Goal: Transaction & Acquisition: Purchase product/service

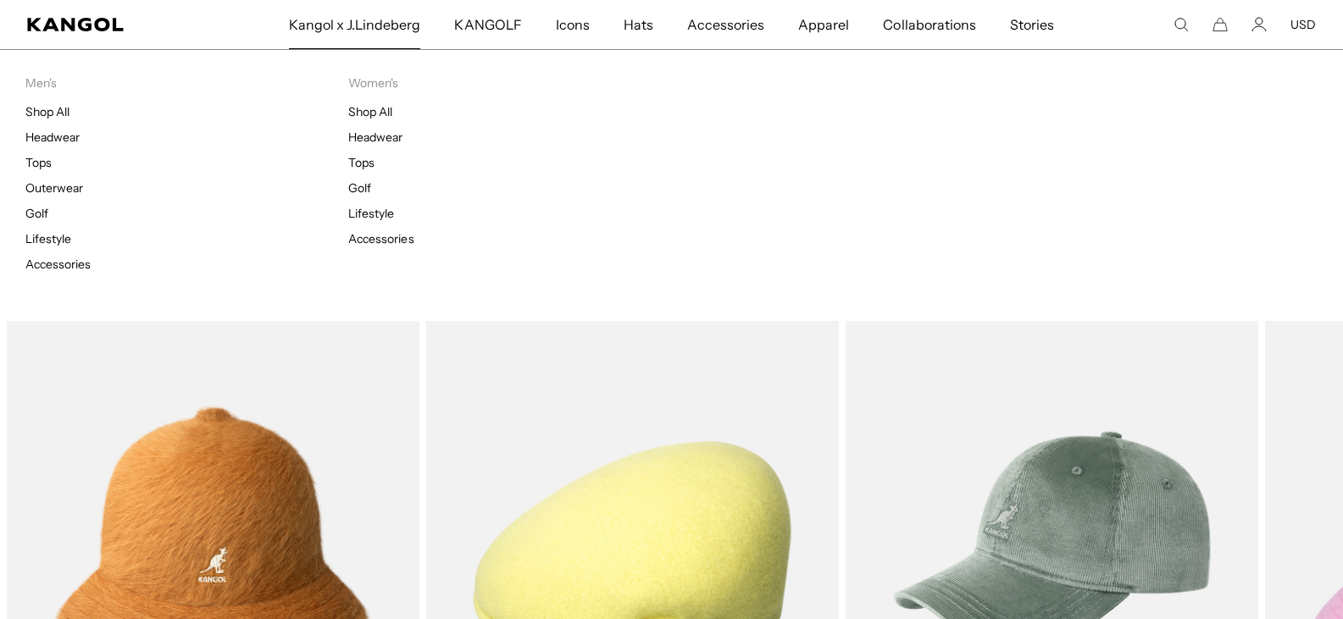
scroll to position [0, 349]
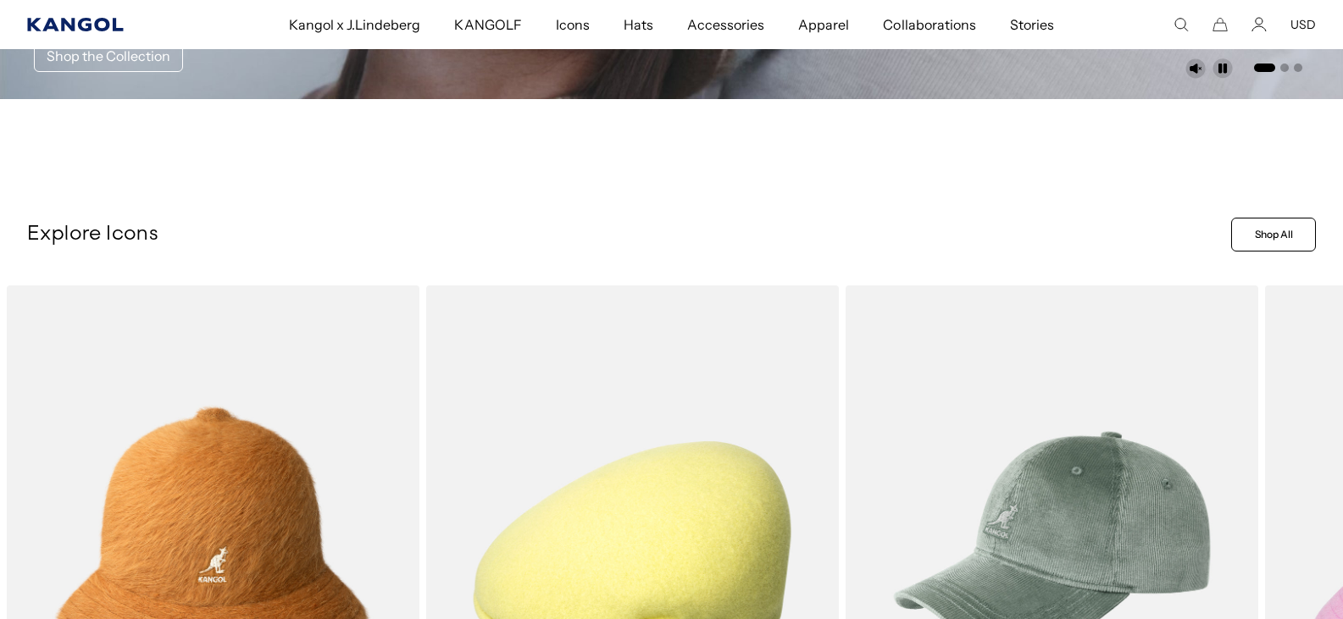
click at [69, 26] on icon "Kangol" at bounding box center [75, 25] width 96 height 14
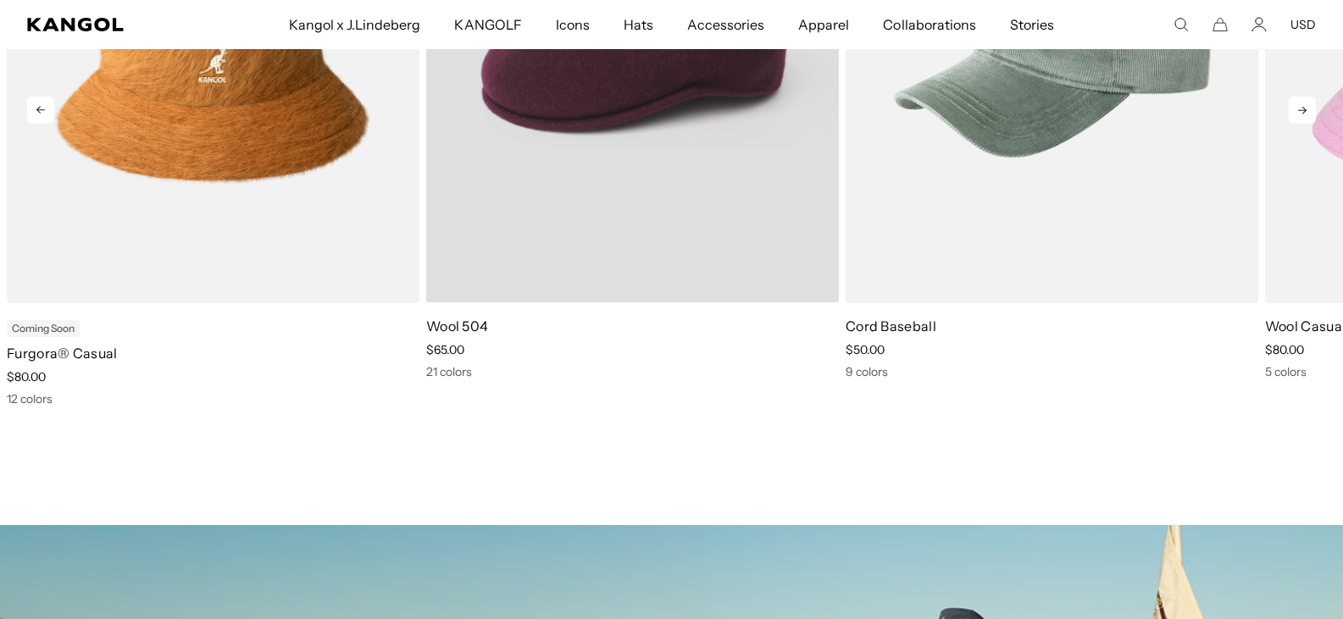
scroll to position [763, 0]
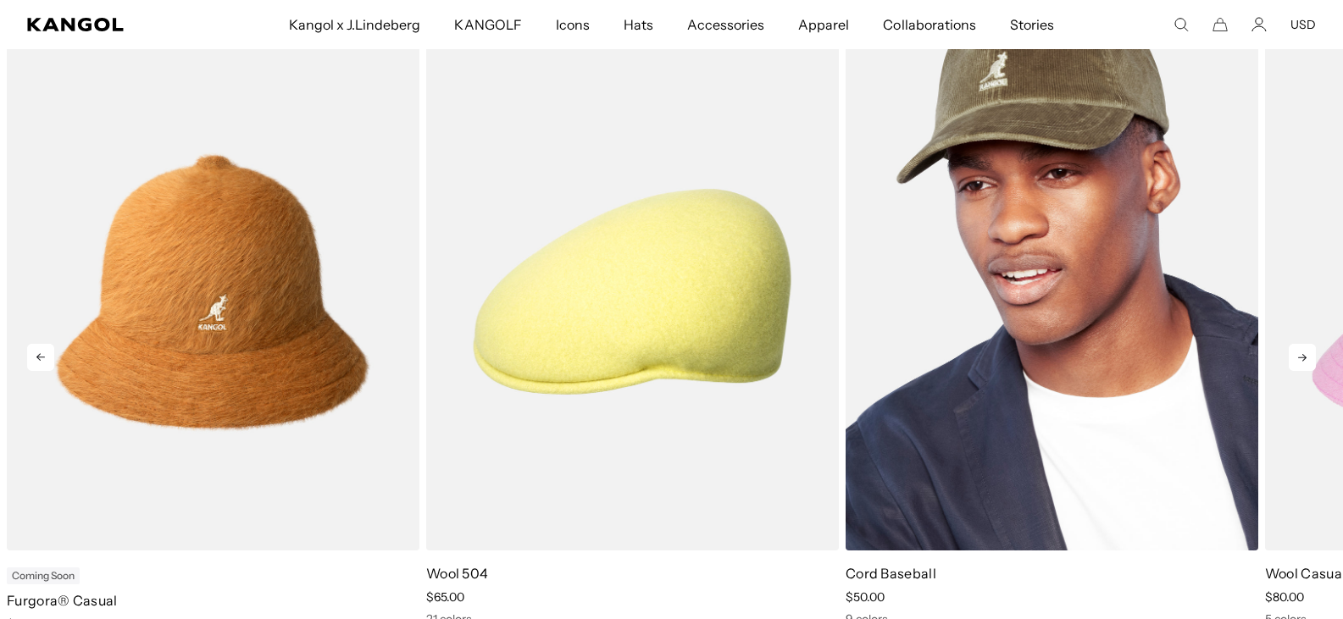
click at [976, 427] on img "3 of 11" at bounding box center [1052, 292] width 413 height 518
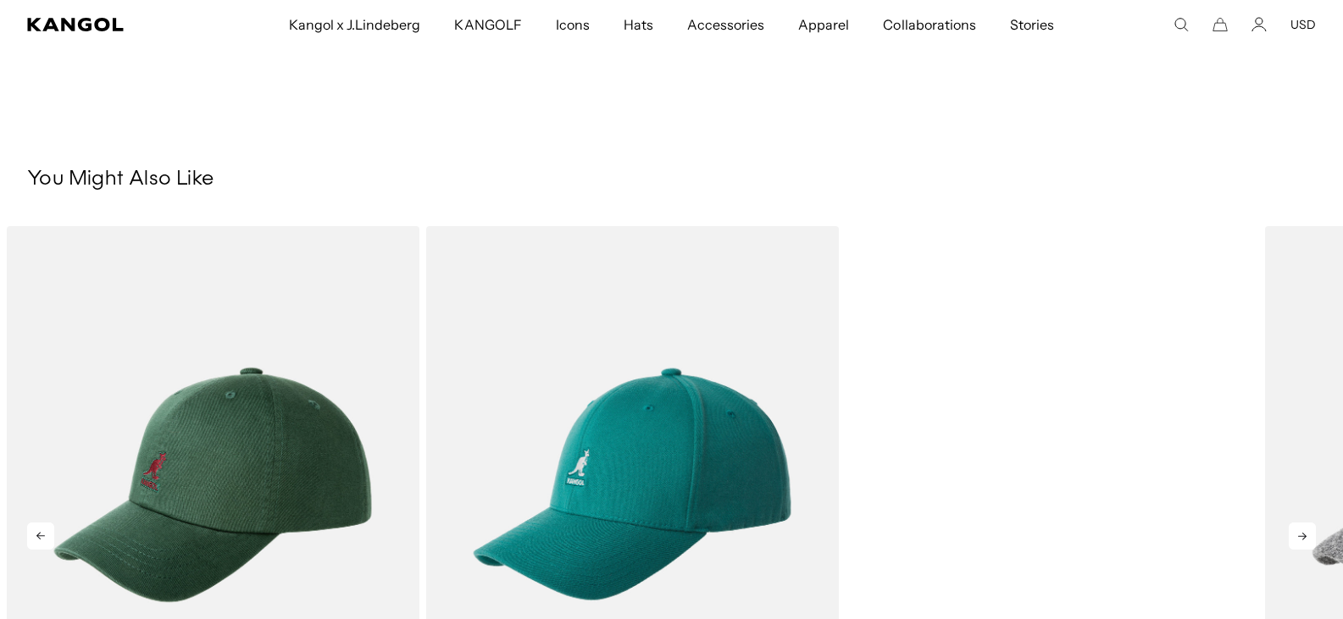
scroll to position [1017, 0]
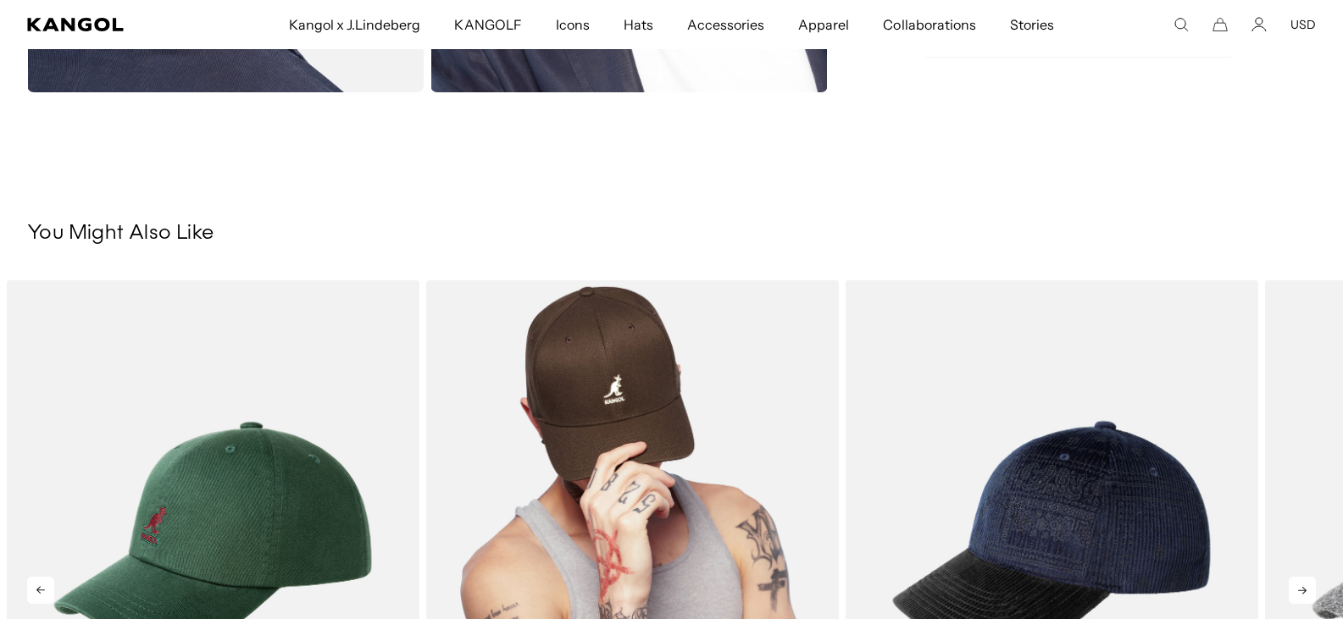
click at [763, 514] on img "2 of 5" at bounding box center [632, 539] width 413 height 518
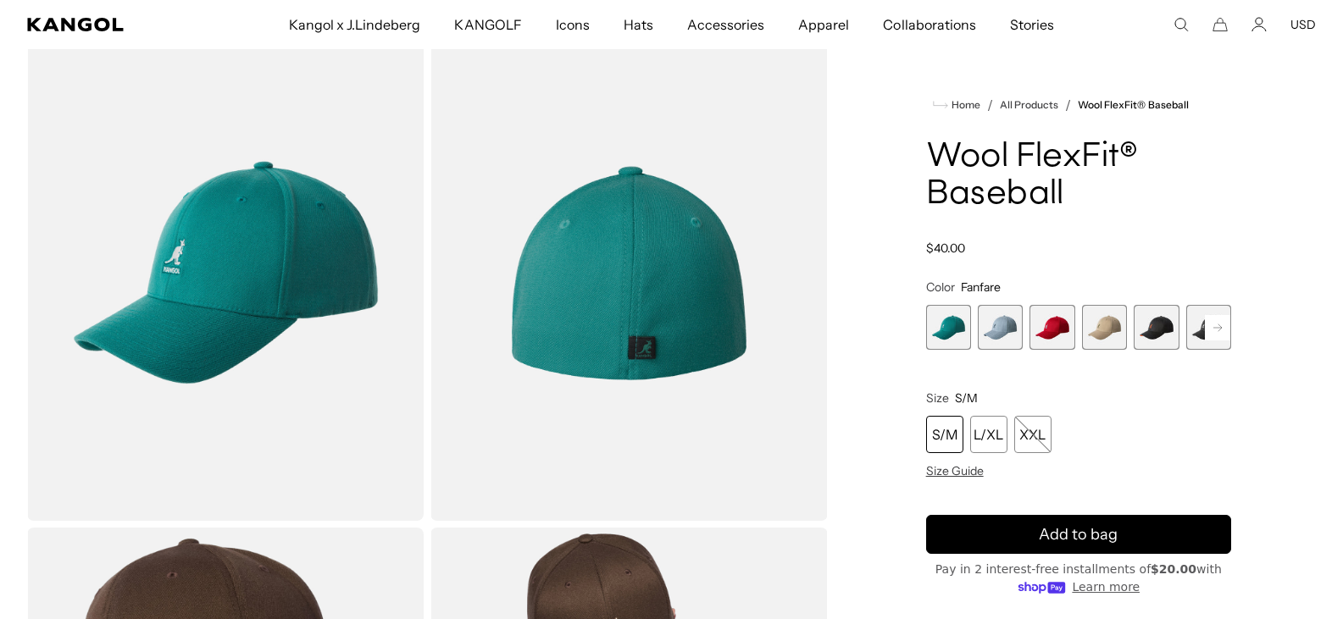
scroll to position [0, 349]
click at [1096, 336] on span "4 of 17" at bounding box center [1104, 327] width 45 height 45
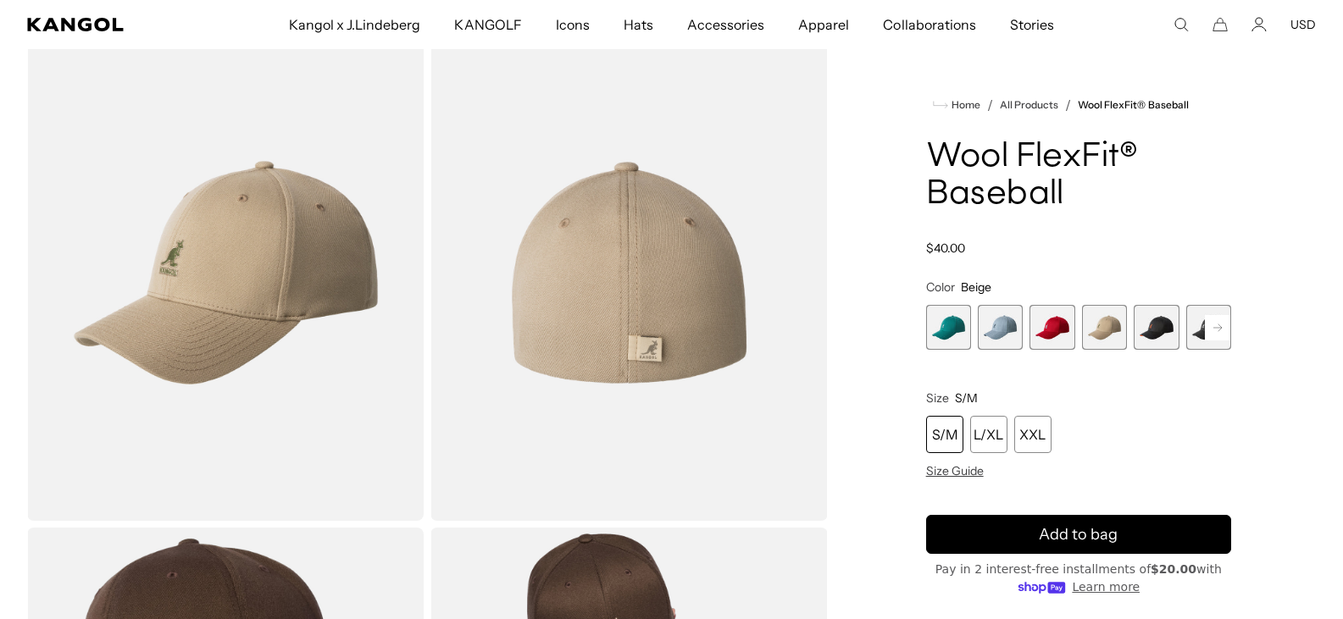
click at [1220, 326] on icon at bounding box center [1217, 327] width 25 height 27
click at [1220, 326] on icon at bounding box center [1217, 327] width 8 height 7
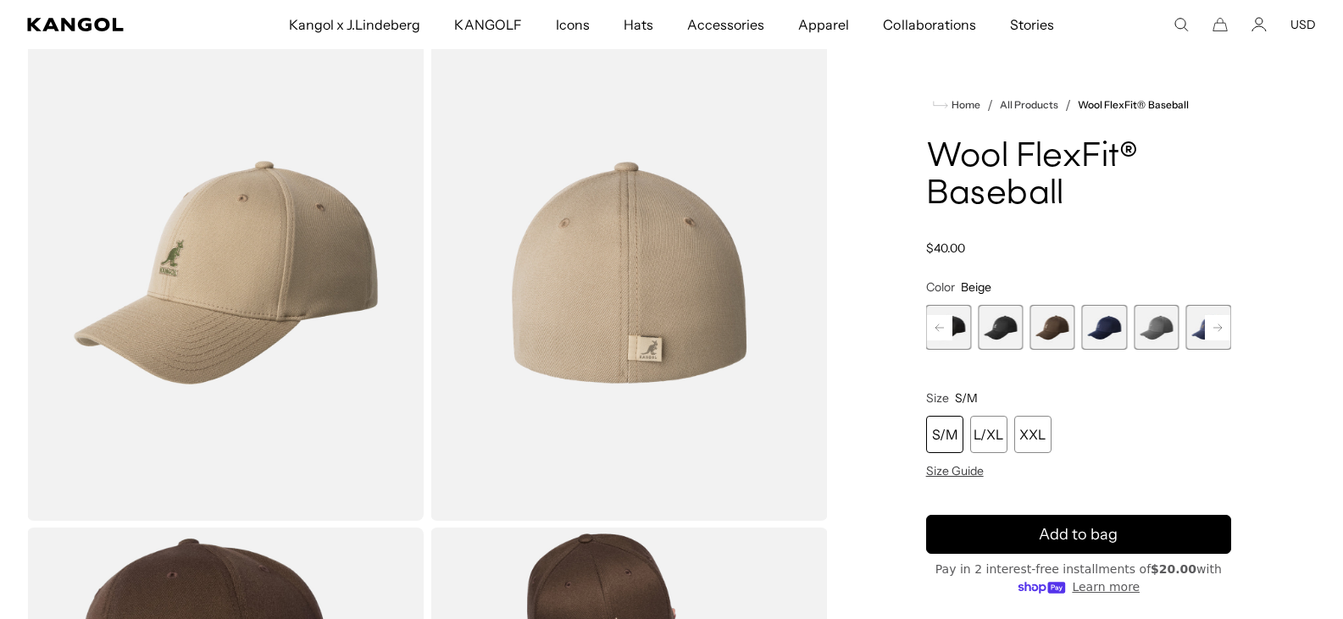
click at [1220, 326] on icon at bounding box center [1217, 327] width 8 height 7
click at [1218, 327] on icon at bounding box center [1217, 327] width 25 height 27
click at [1218, 328] on icon at bounding box center [1217, 327] width 25 height 27
click at [1218, 328] on icon at bounding box center [1217, 327] width 8 height 7
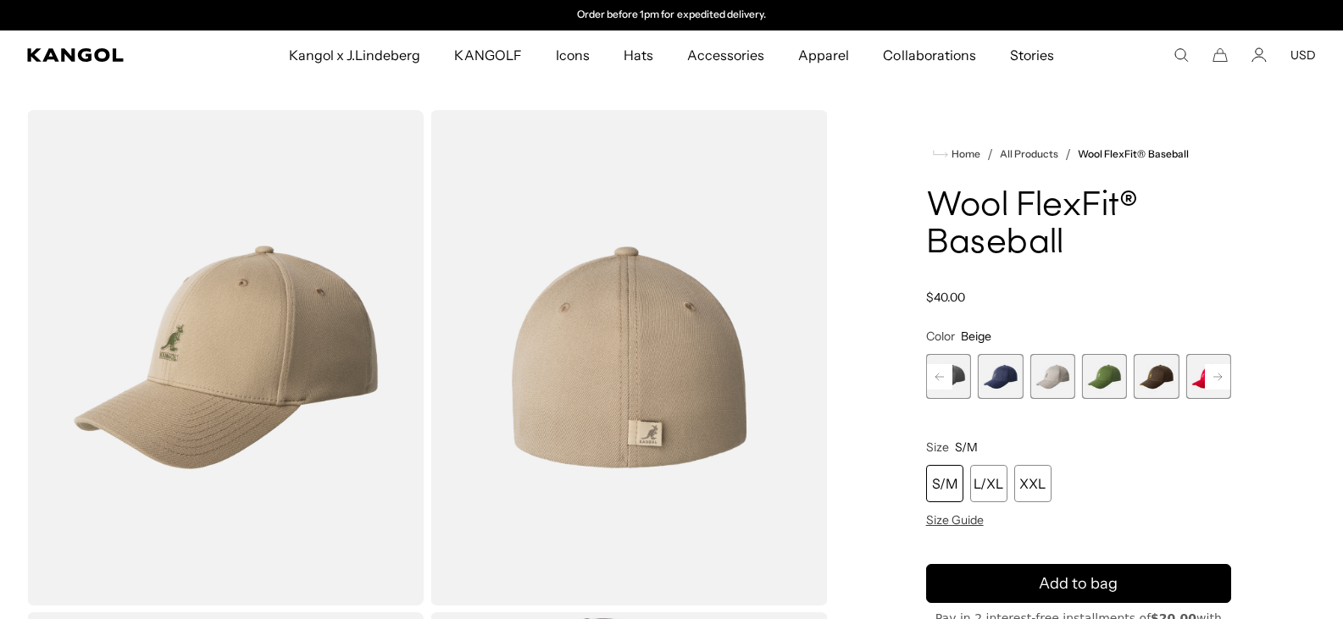
click at [946, 479] on div "S/M" at bounding box center [944, 483] width 37 height 37
click at [1057, 381] on span "11 of 17" at bounding box center [1051, 376] width 45 height 45
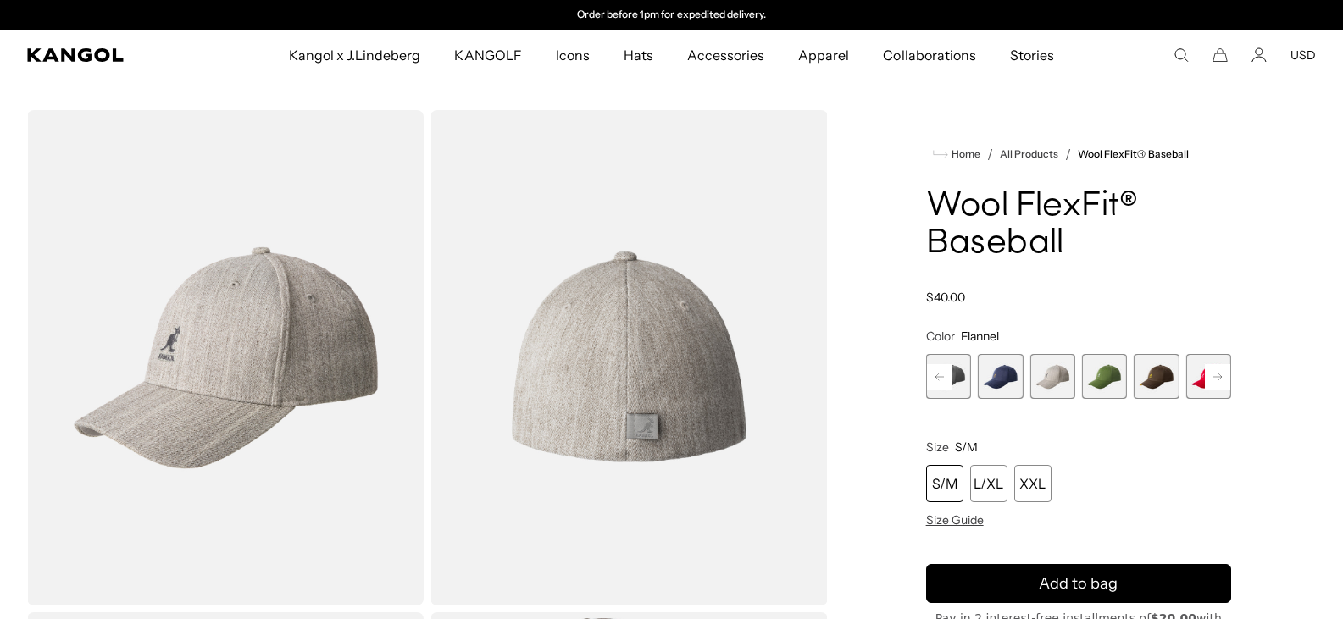
click at [1093, 379] on span "12 of 17" at bounding box center [1104, 376] width 45 height 45
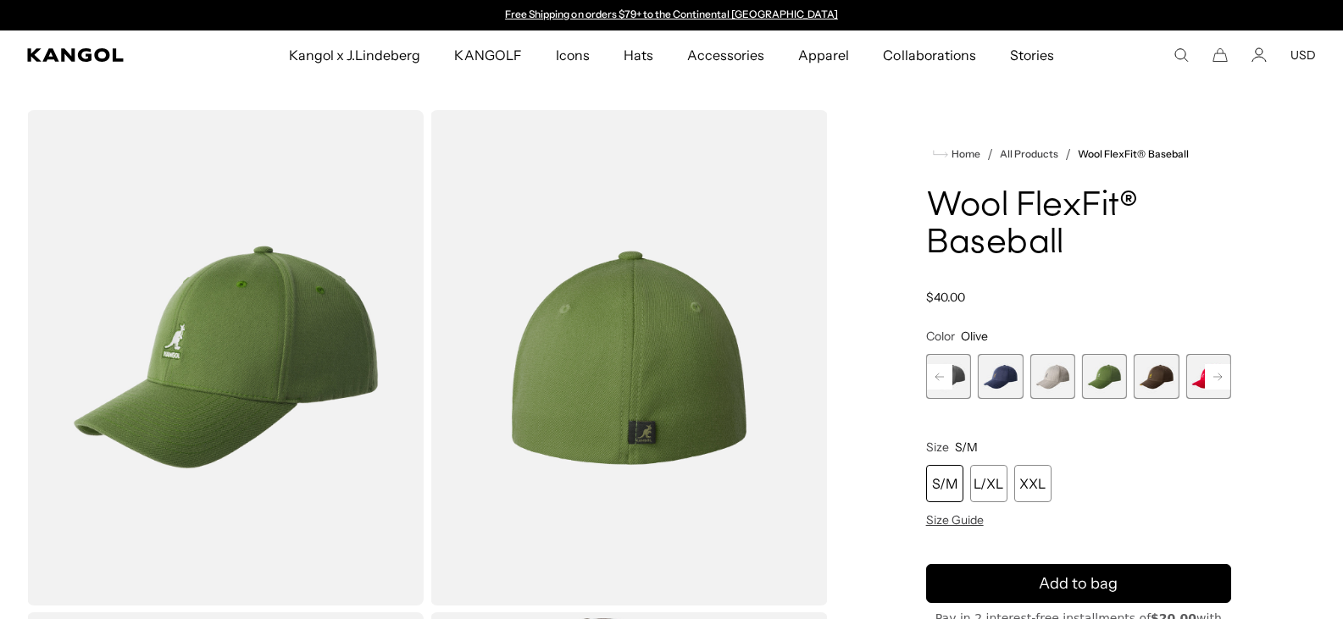
click at [1217, 374] on rect at bounding box center [1217, 376] width 25 height 25
click at [1167, 379] on span "14 of 17" at bounding box center [1156, 376] width 45 height 45
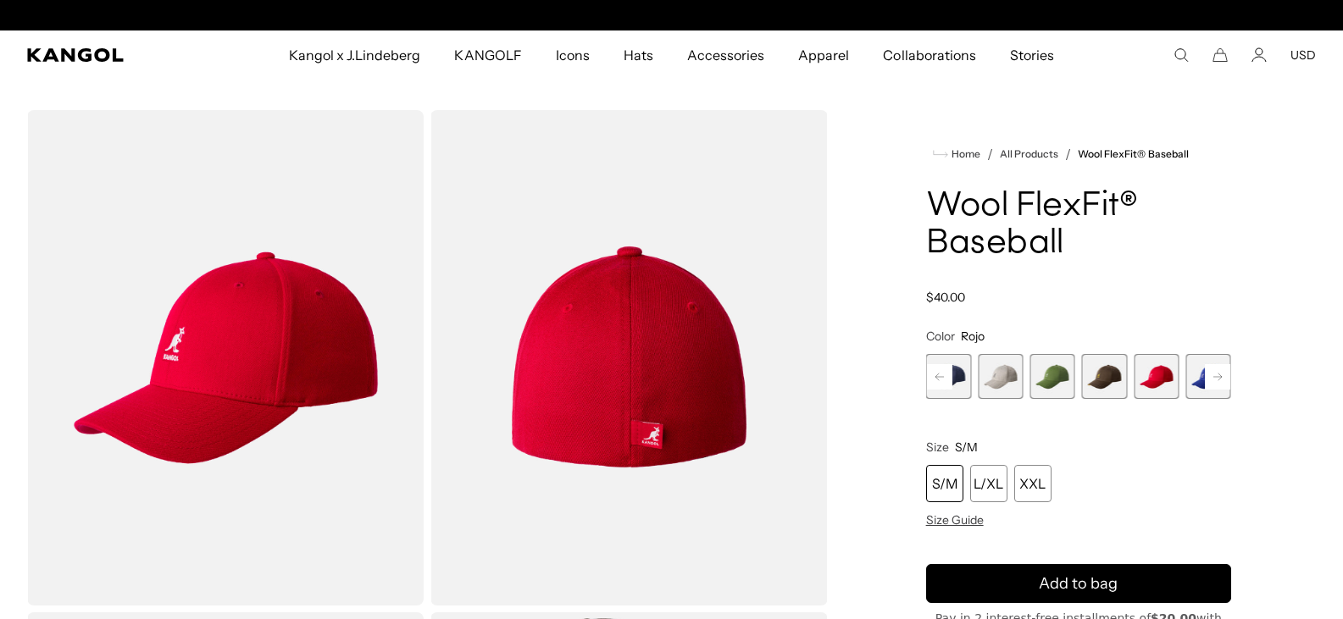
scroll to position [0, 349]
click at [1233, 383] on div "Home / All Products / Wool FlexFit® Baseball Wool FlexFit® Baseball Regular pri…" at bounding box center [1078, 609] width 474 height 999
click at [1218, 380] on icon at bounding box center [1217, 376] width 25 height 27
click at [1182, 379] on div "Fanfare Variant sold out or unavailable Heather Blue Variant sold out or unavai…" at bounding box center [1078, 376] width 305 height 45
click at [1194, 376] on span "16 of 17" at bounding box center [1208, 376] width 45 height 45
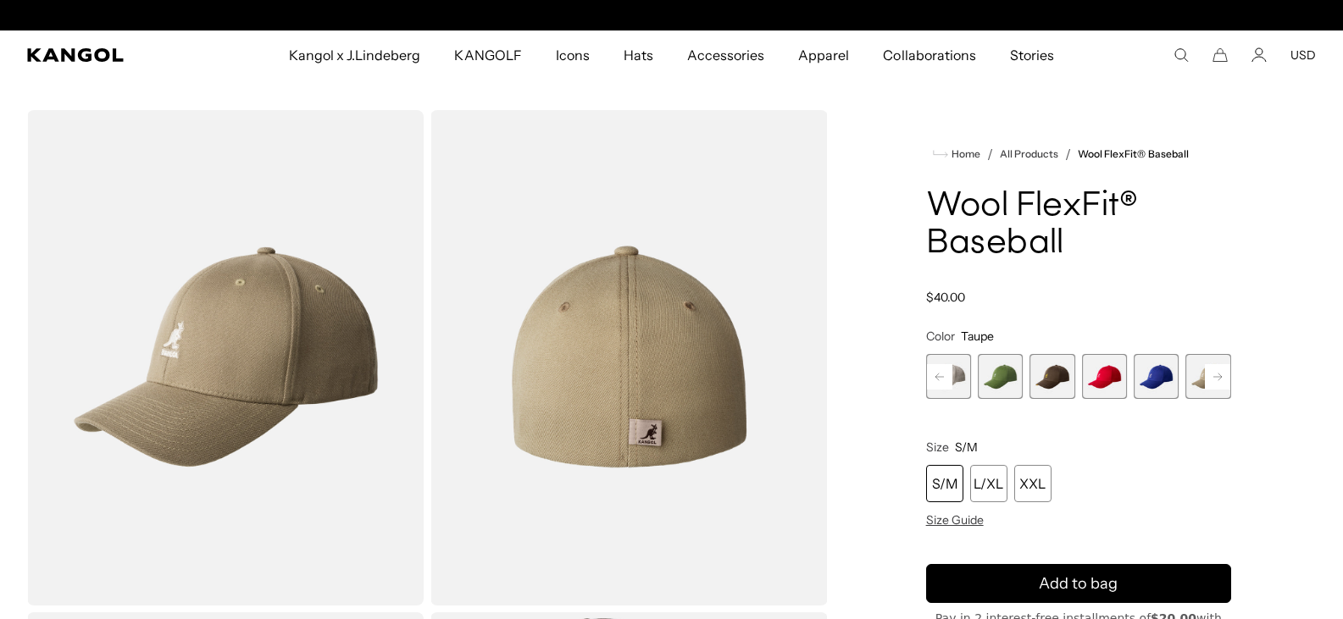
scroll to position [0, 349]
